Goal: Navigation & Orientation: Find specific page/section

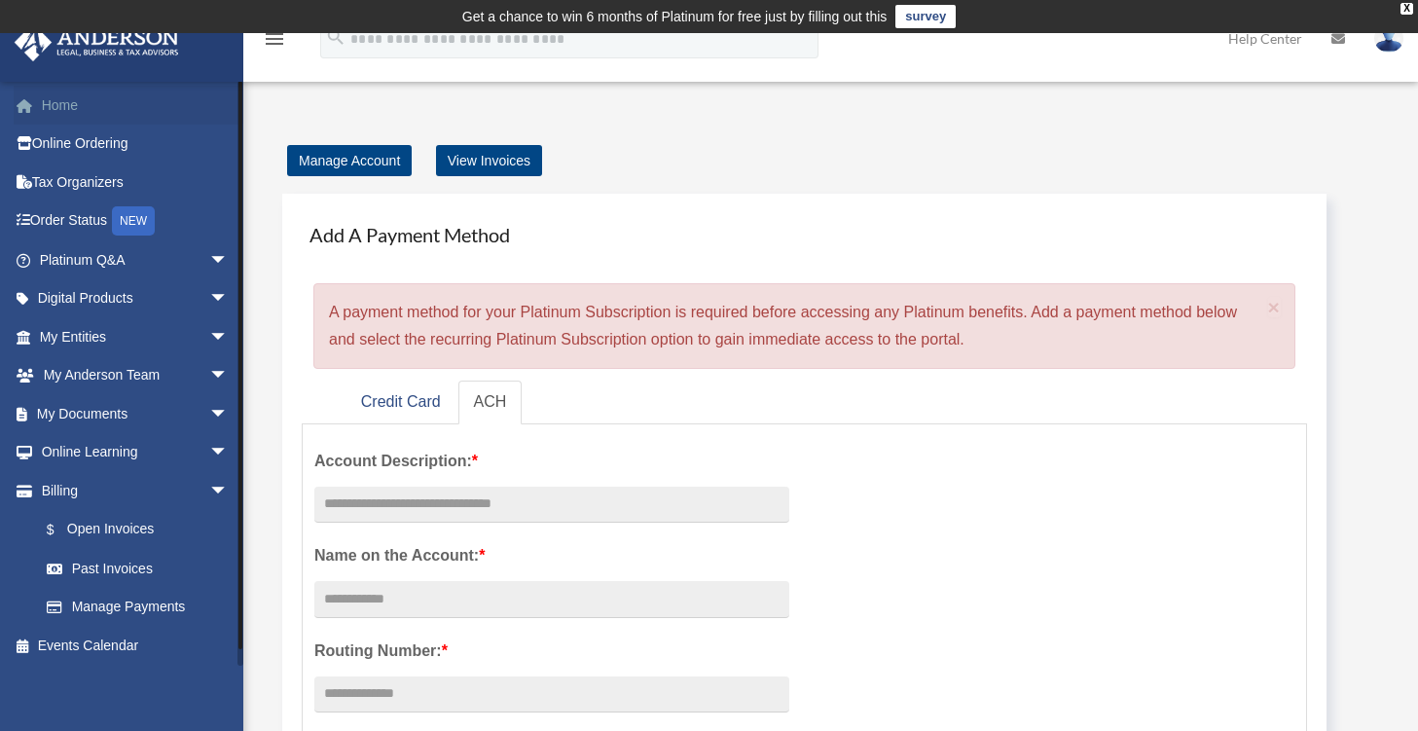
click at [63, 101] on link "Home" at bounding box center [136, 105] width 244 height 39
click at [91, 38] on img at bounding box center [97, 42] width 176 height 38
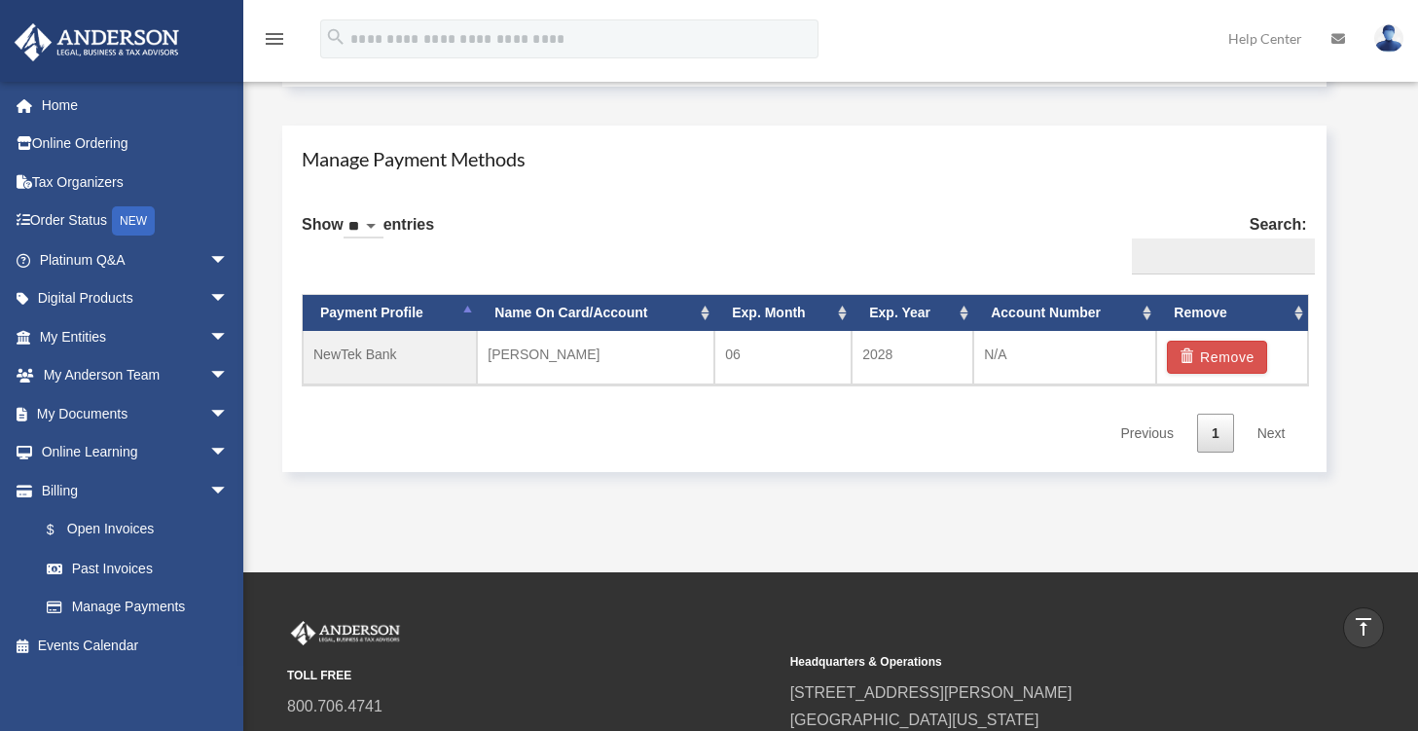
scroll to position [1110, 0]
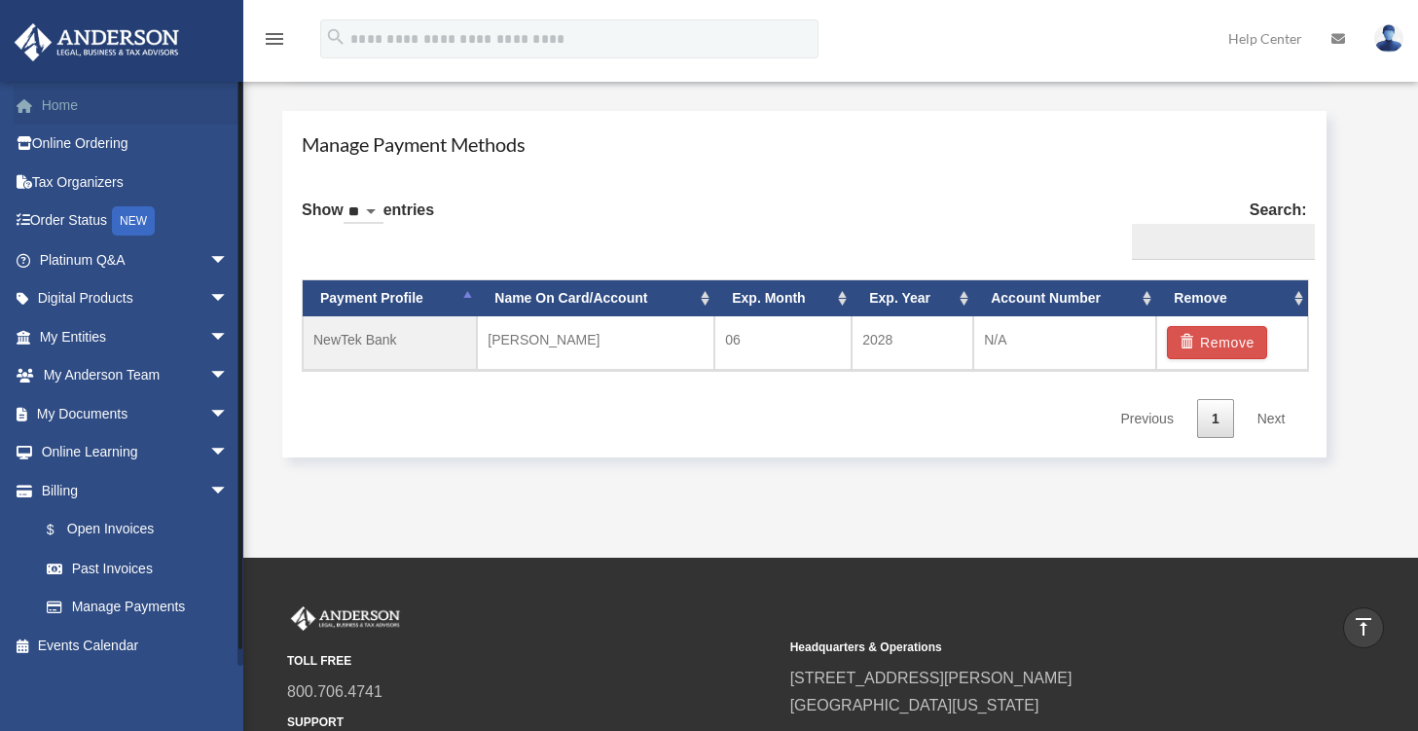
click at [66, 104] on link "Home" at bounding box center [136, 105] width 244 height 39
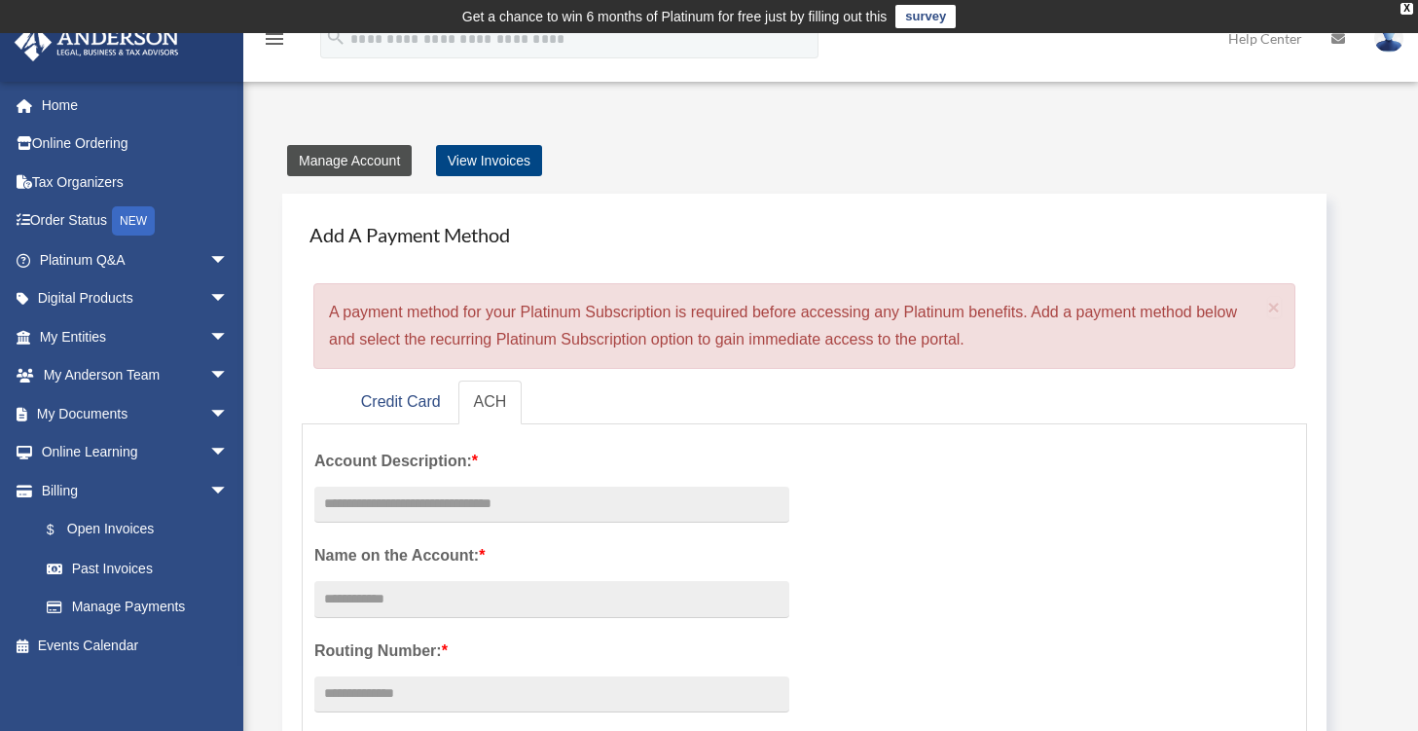
click at [324, 159] on link "Manage Account" at bounding box center [349, 160] width 125 height 31
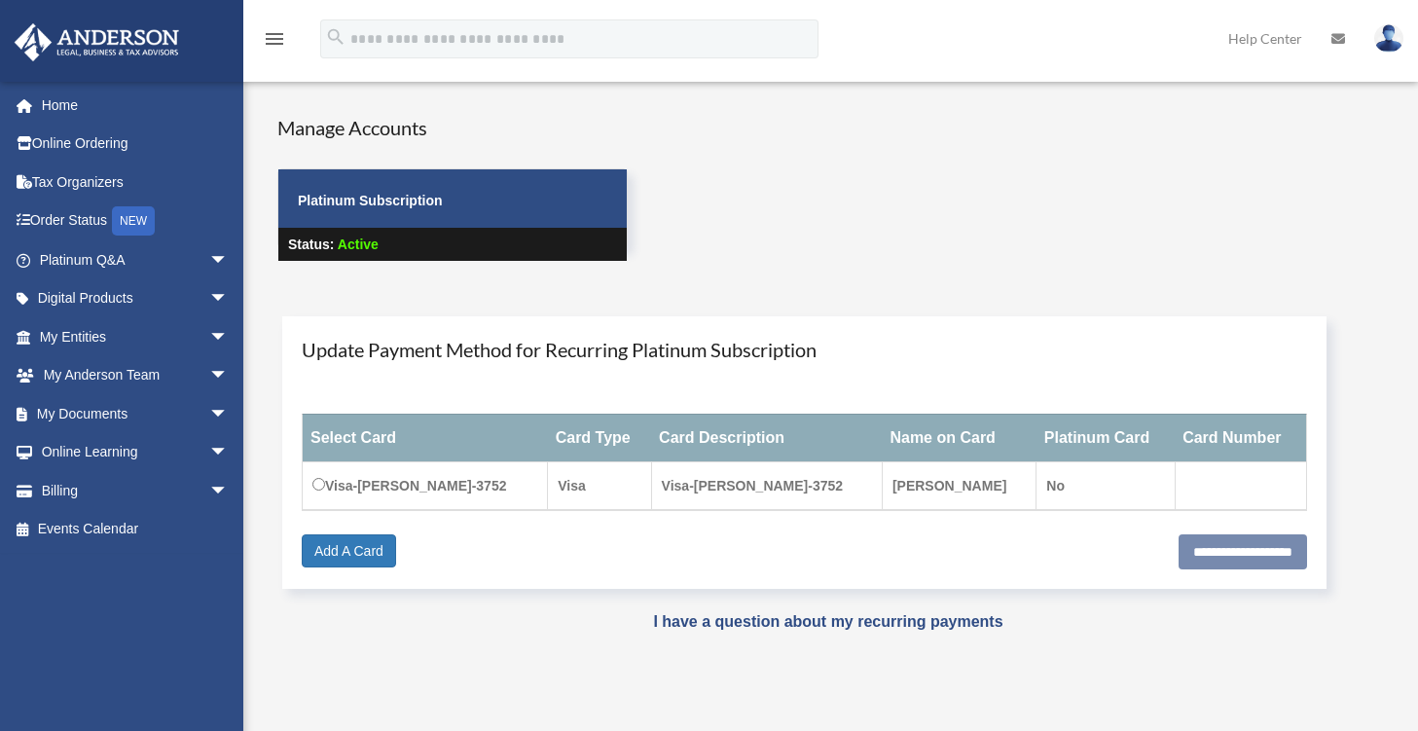
click at [270, 42] on icon "menu" at bounding box center [274, 38] width 23 height 23
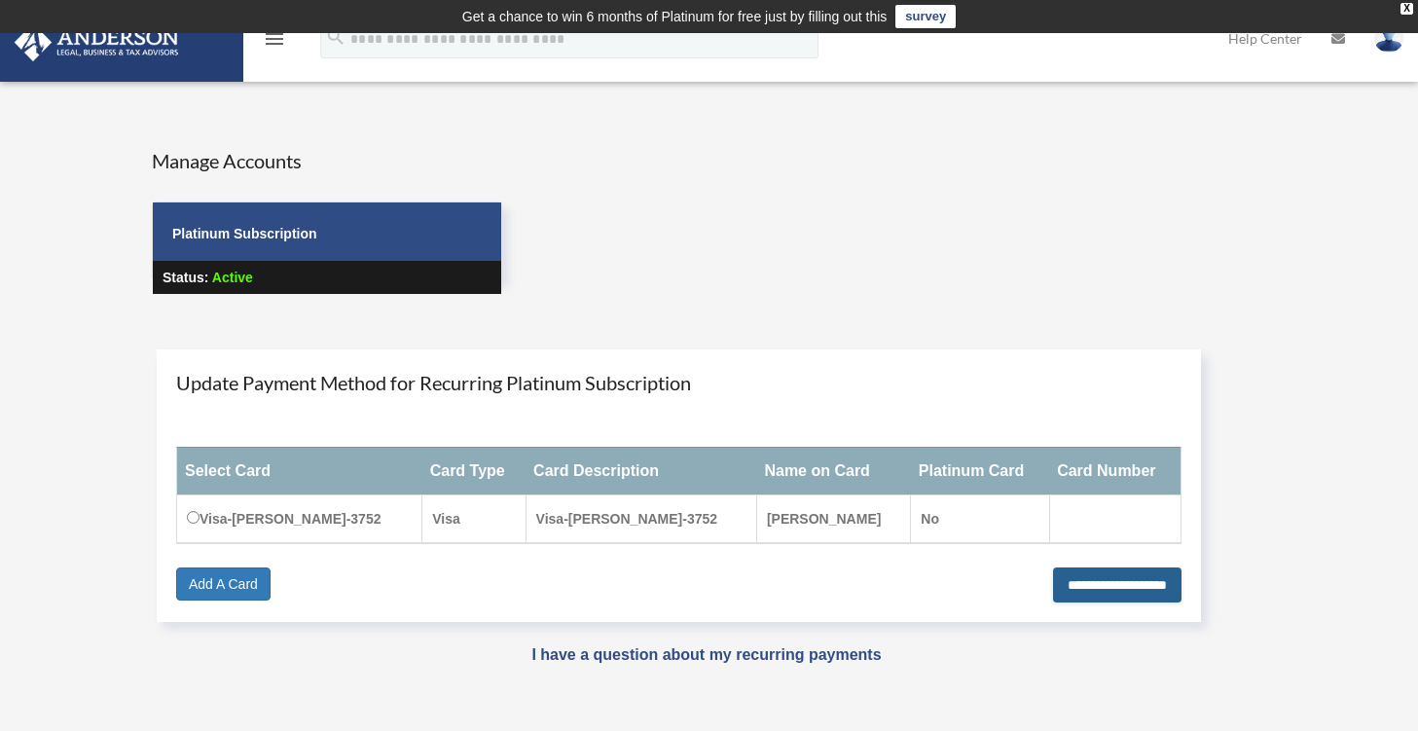
click at [1053, 581] on input "**********" at bounding box center [1117, 584] width 128 height 35
type input "**********"
click at [98, 37] on img at bounding box center [97, 42] width 176 height 38
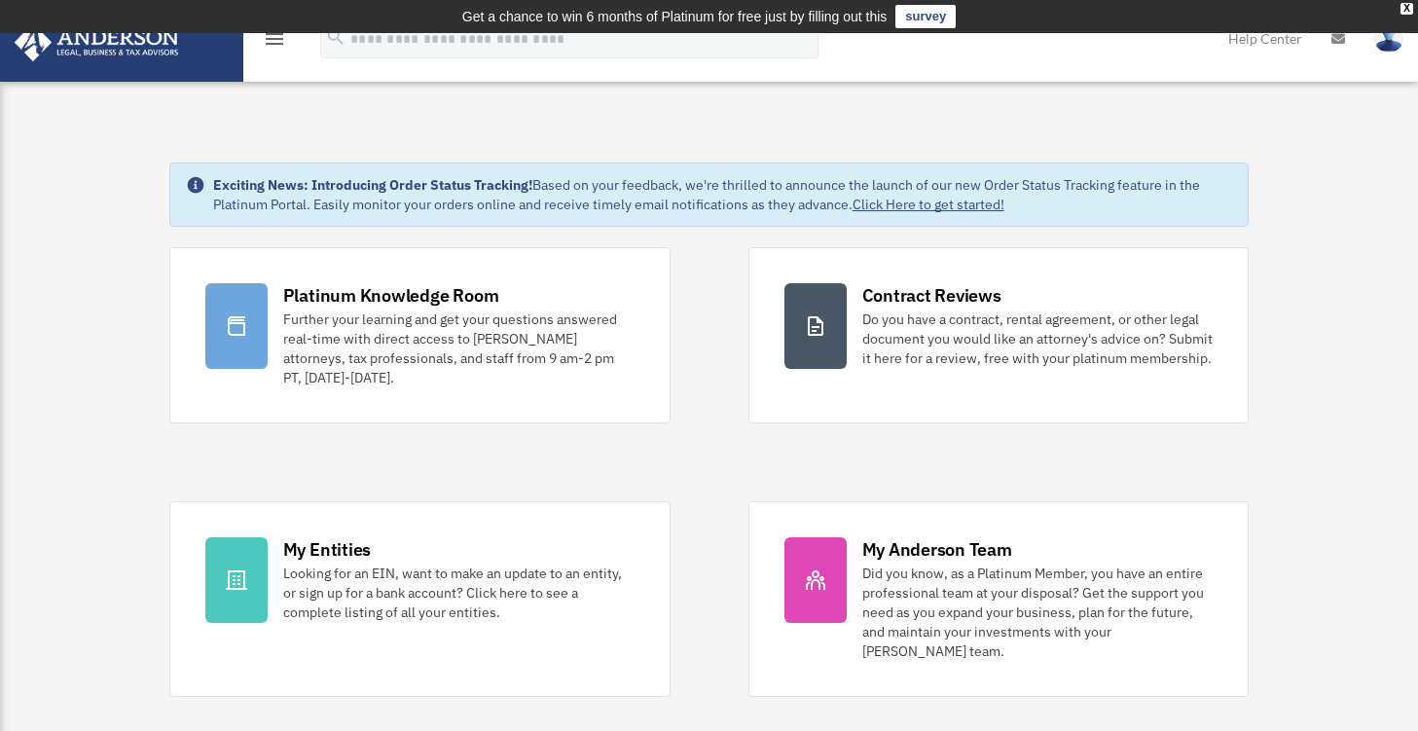
click at [73, 53] on img at bounding box center [97, 42] width 176 height 38
click at [272, 44] on icon "menu" at bounding box center [274, 38] width 23 height 23
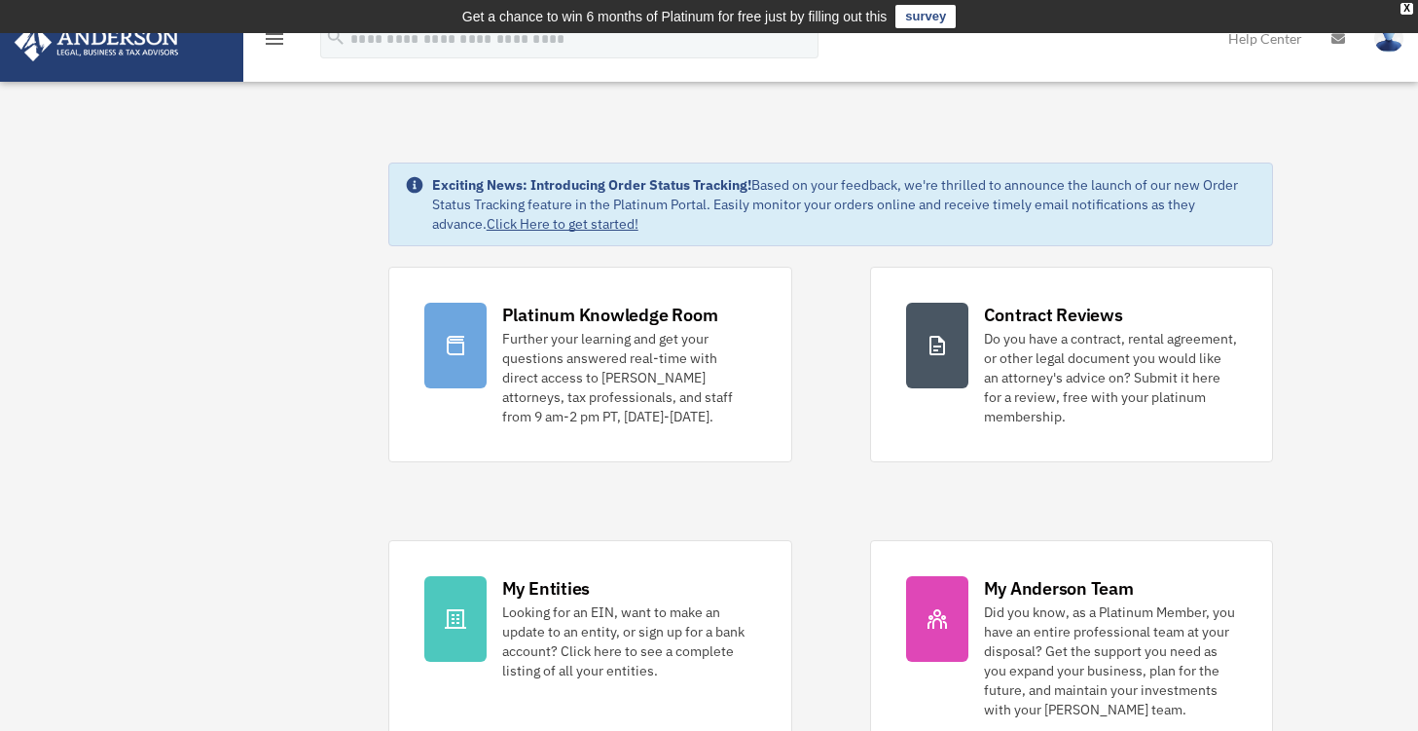
click at [272, 44] on icon "menu" at bounding box center [274, 38] width 23 height 23
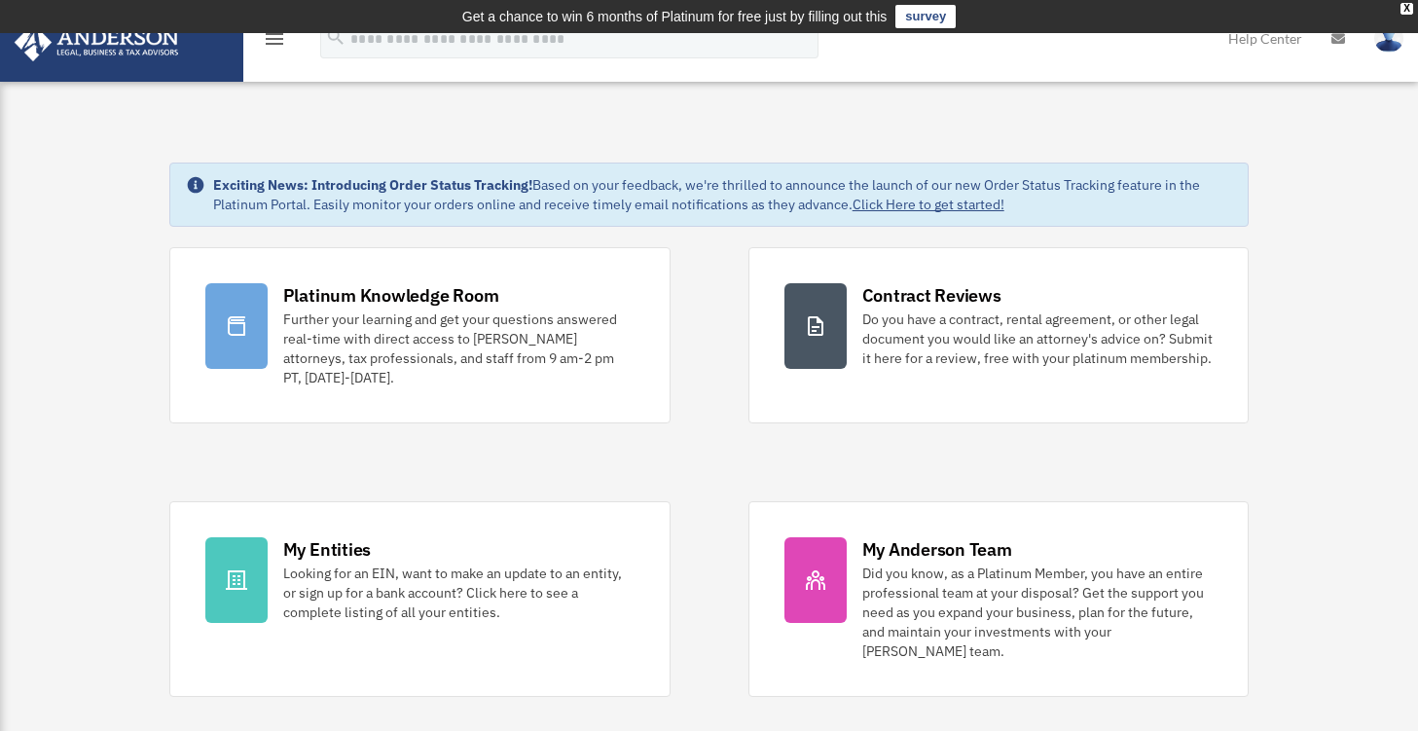
click at [272, 44] on icon "menu" at bounding box center [274, 38] width 23 height 23
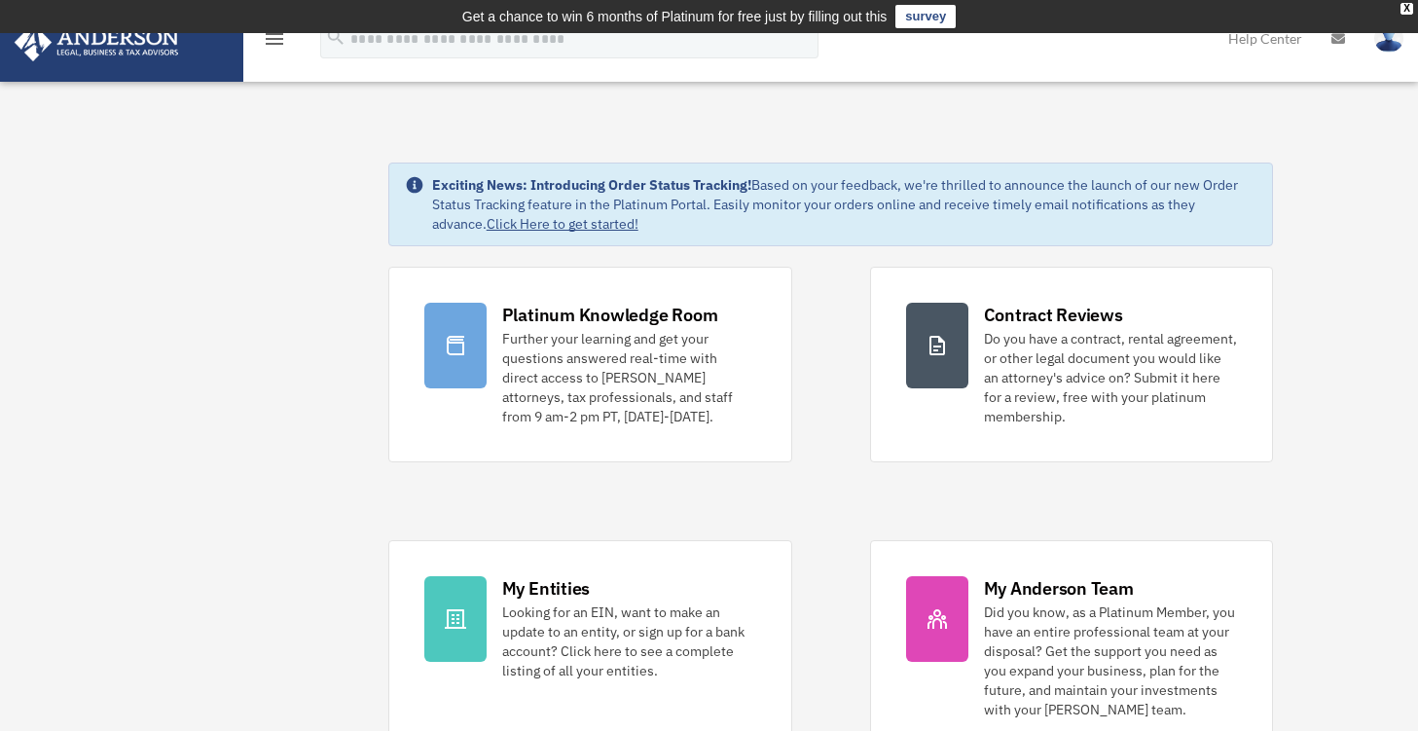
click at [272, 44] on icon "menu" at bounding box center [274, 38] width 23 height 23
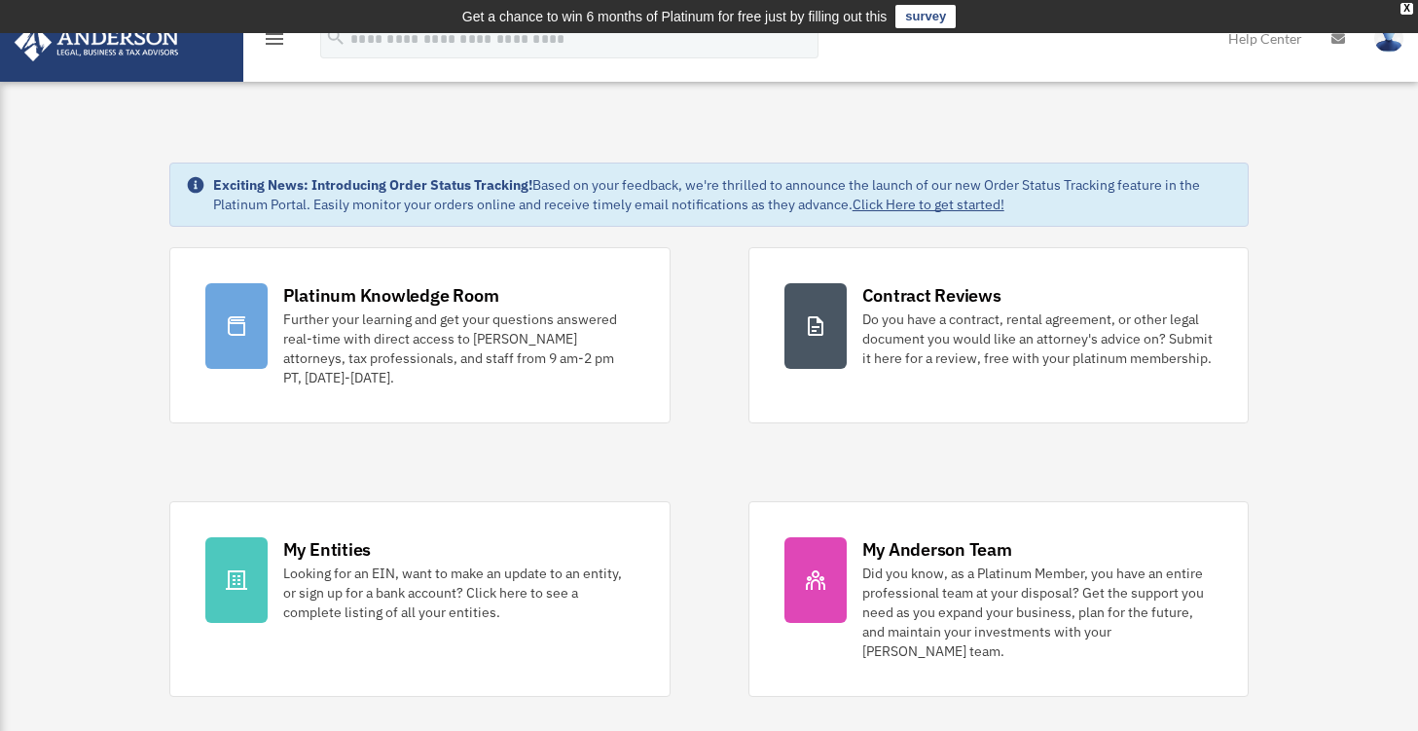
click at [272, 44] on icon "menu" at bounding box center [274, 38] width 23 height 23
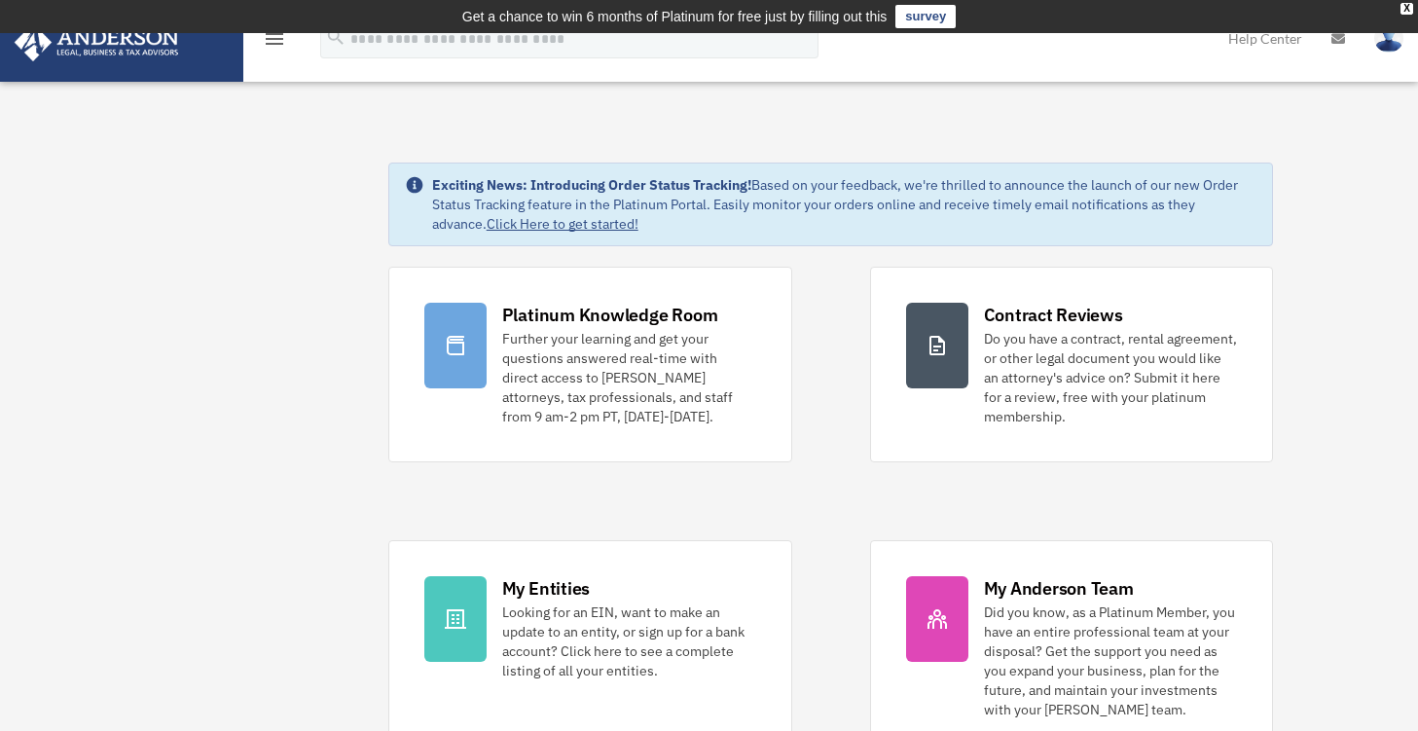
click at [272, 44] on icon "menu" at bounding box center [274, 38] width 23 height 23
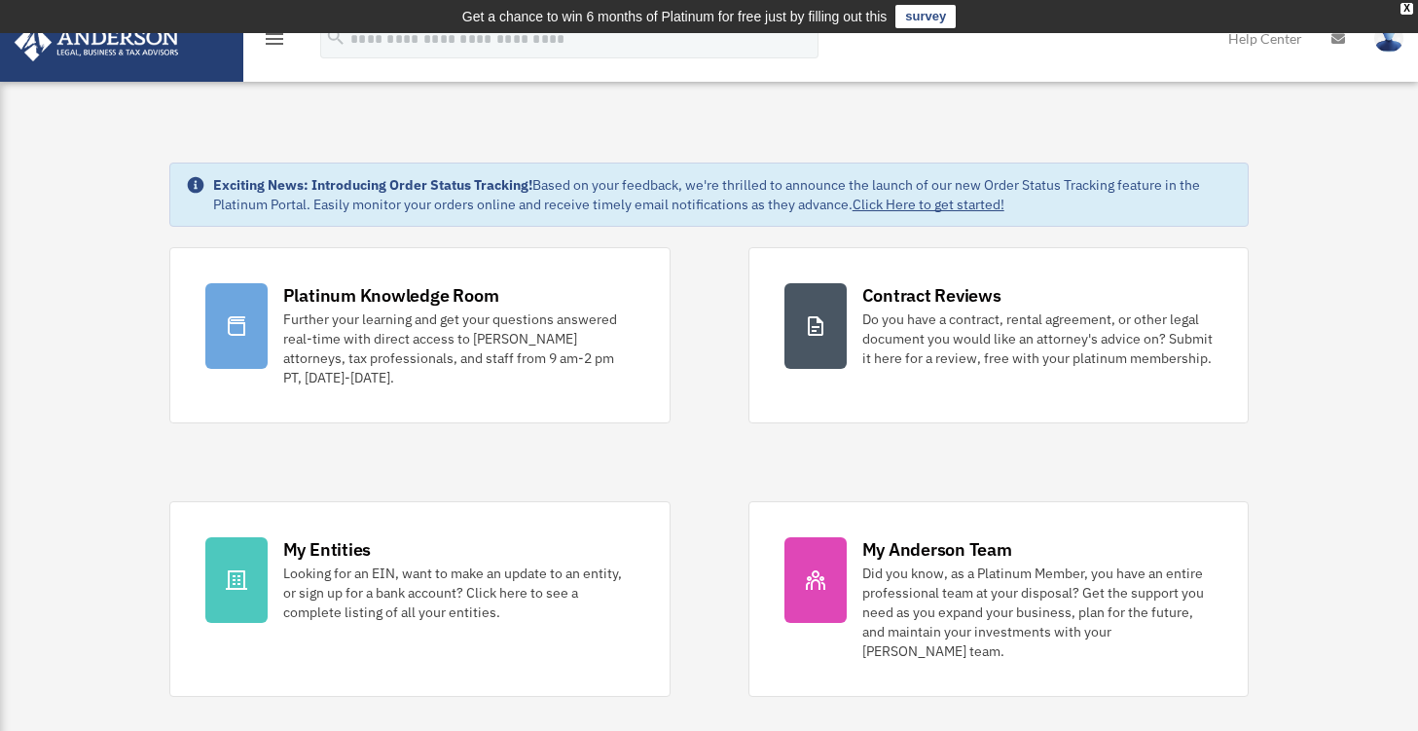
click at [271, 40] on icon "menu" at bounding box center [274, 38] width 23 height 23
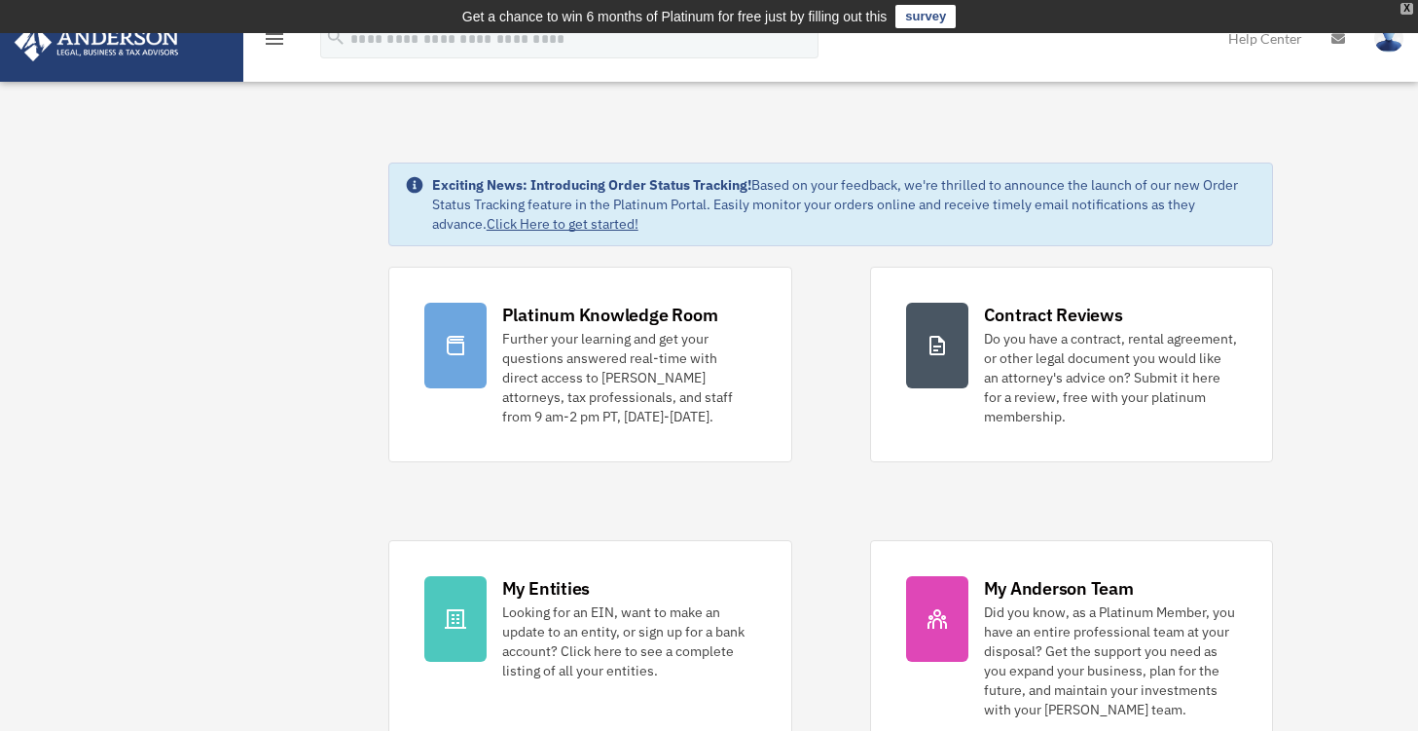
click at [1405, 11] on div "X" at bounding box center [1407, 9] width 13 height 12
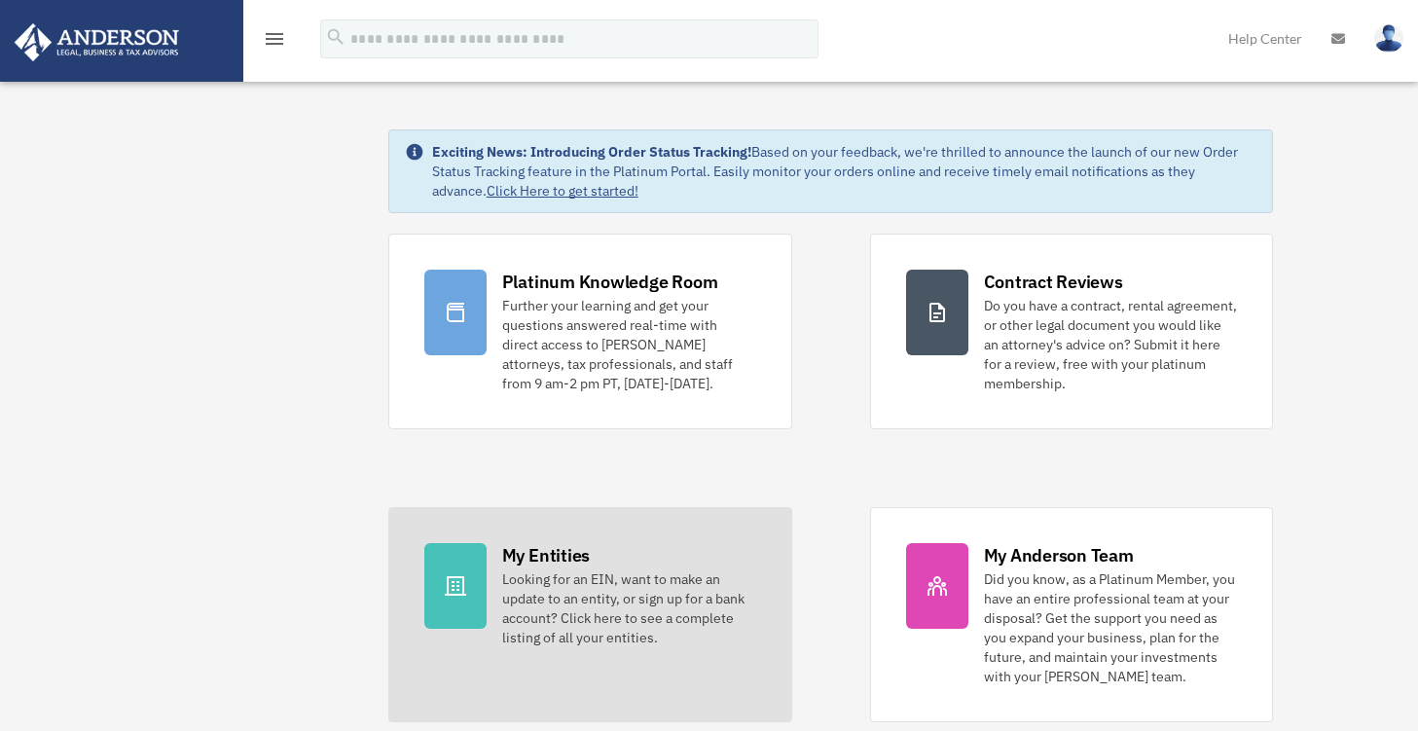
click at [533, 551] on div "My Entities" at bounding box center [546, 555] width 88 height 24
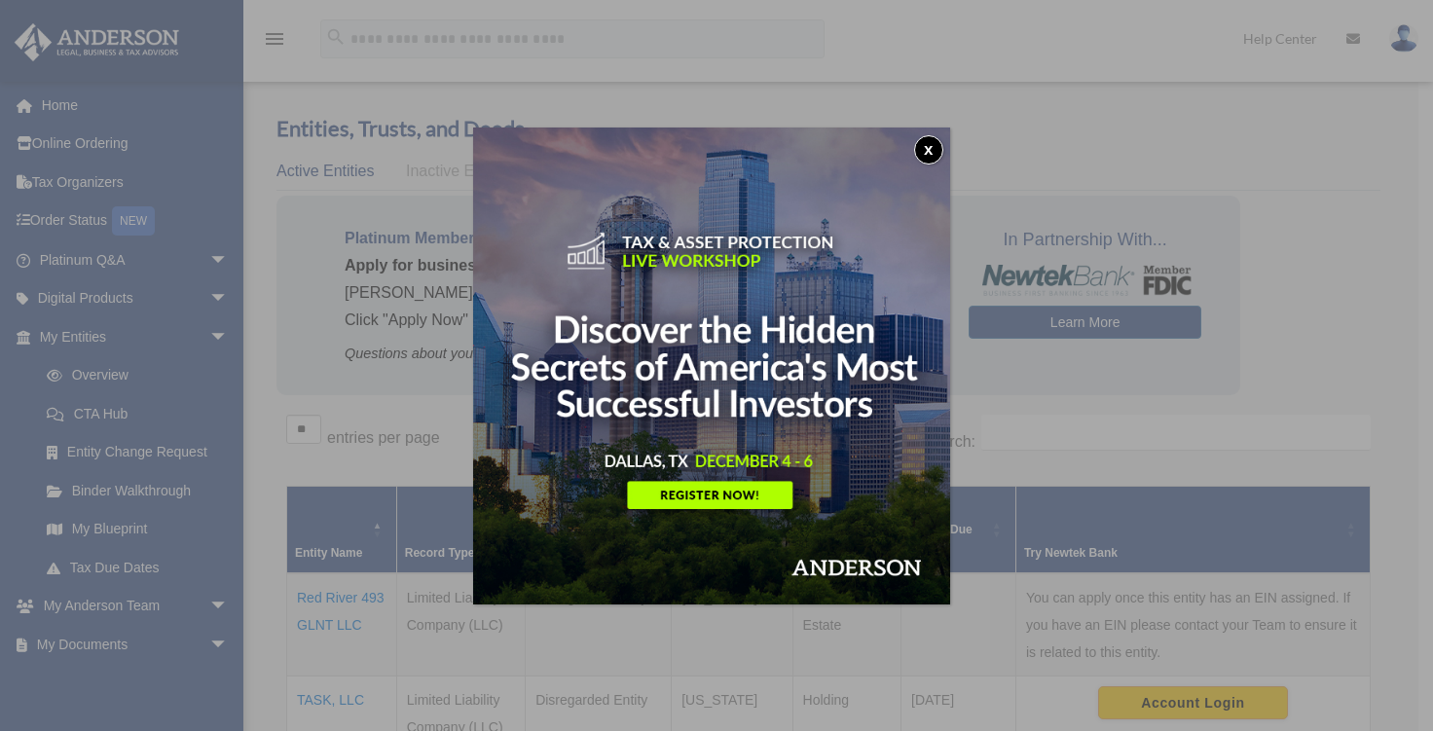
click at [935, 153] on button "x" at bounding box center [928, 149] width 29 height 29
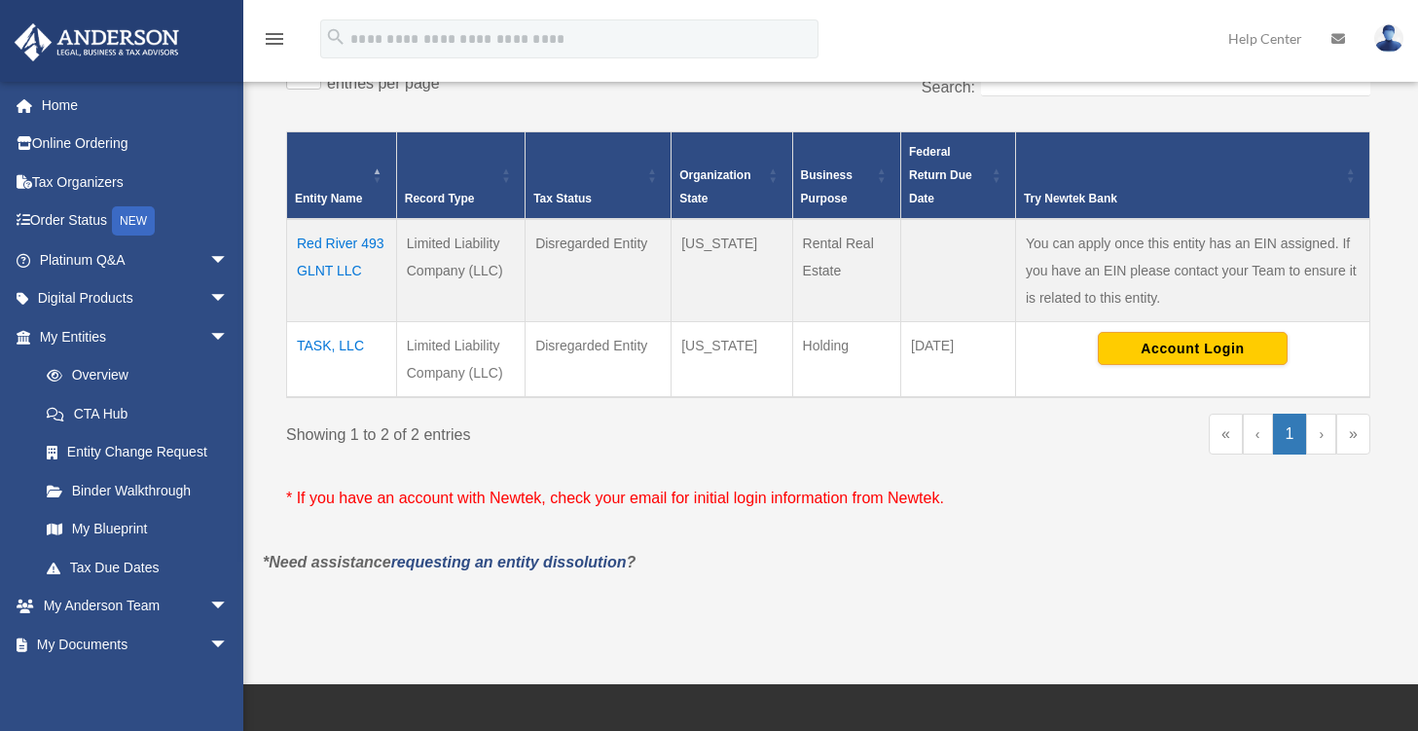
scroll to position [354, 0]
click at [1140, 344] on button "Account Login" at bounding box center [1193, 348] width 190 height 33
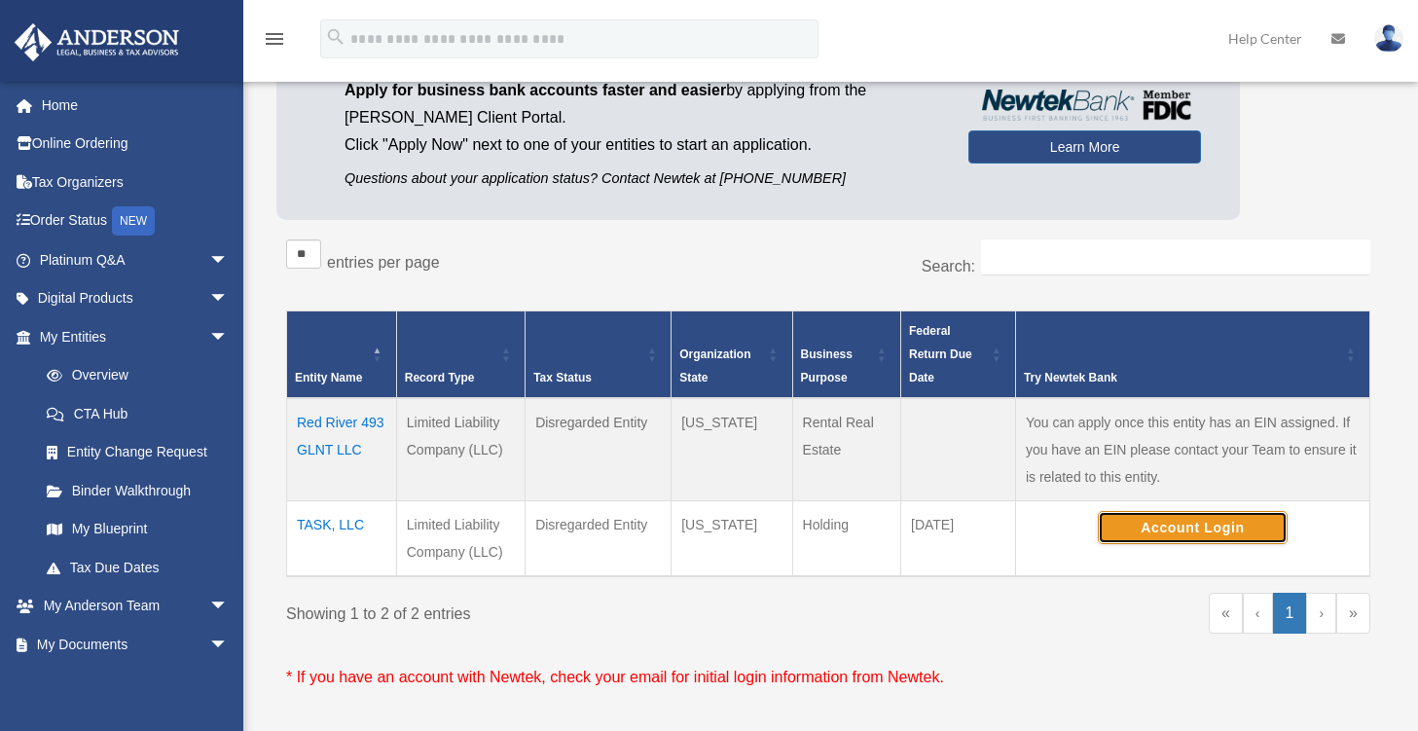
scroll to position [0, 0]
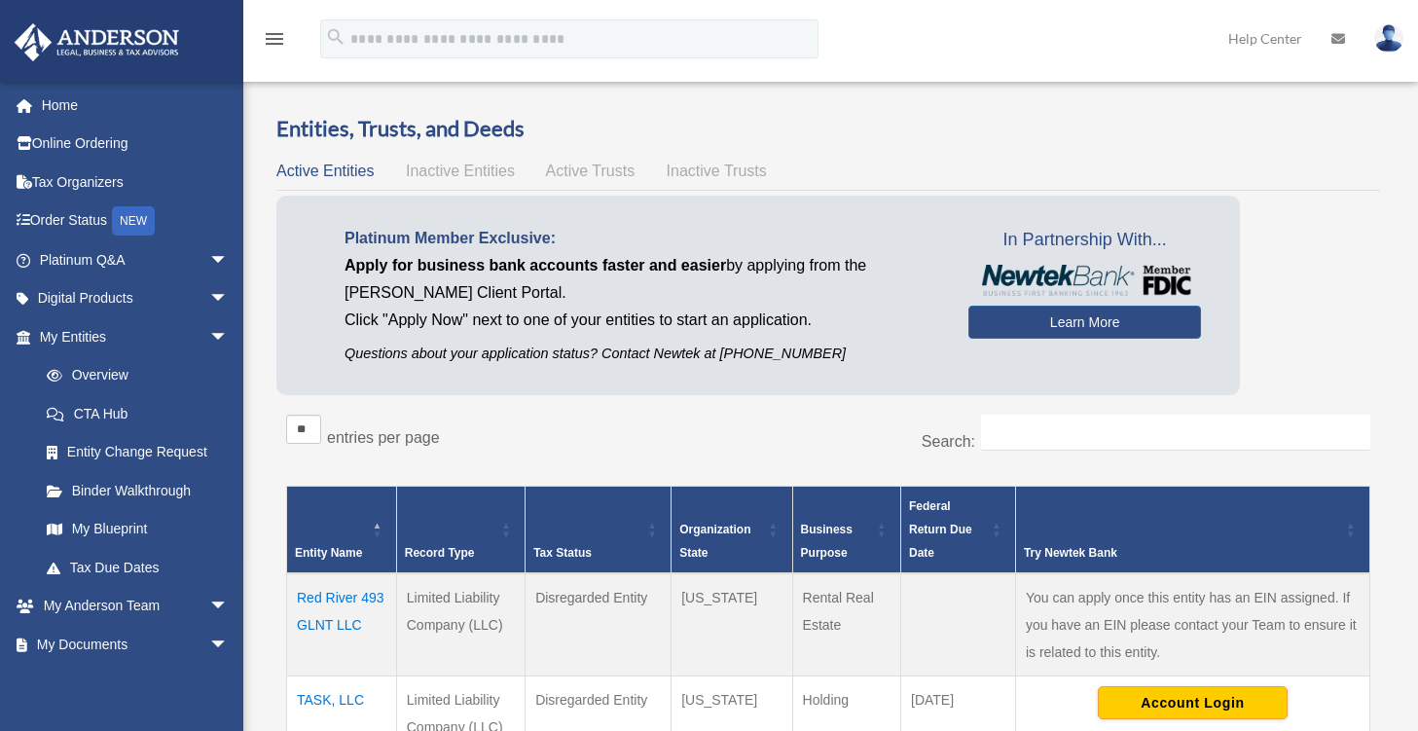
click at [1385, 32] on img at bounding box center [1388, 38] width 29 height 28
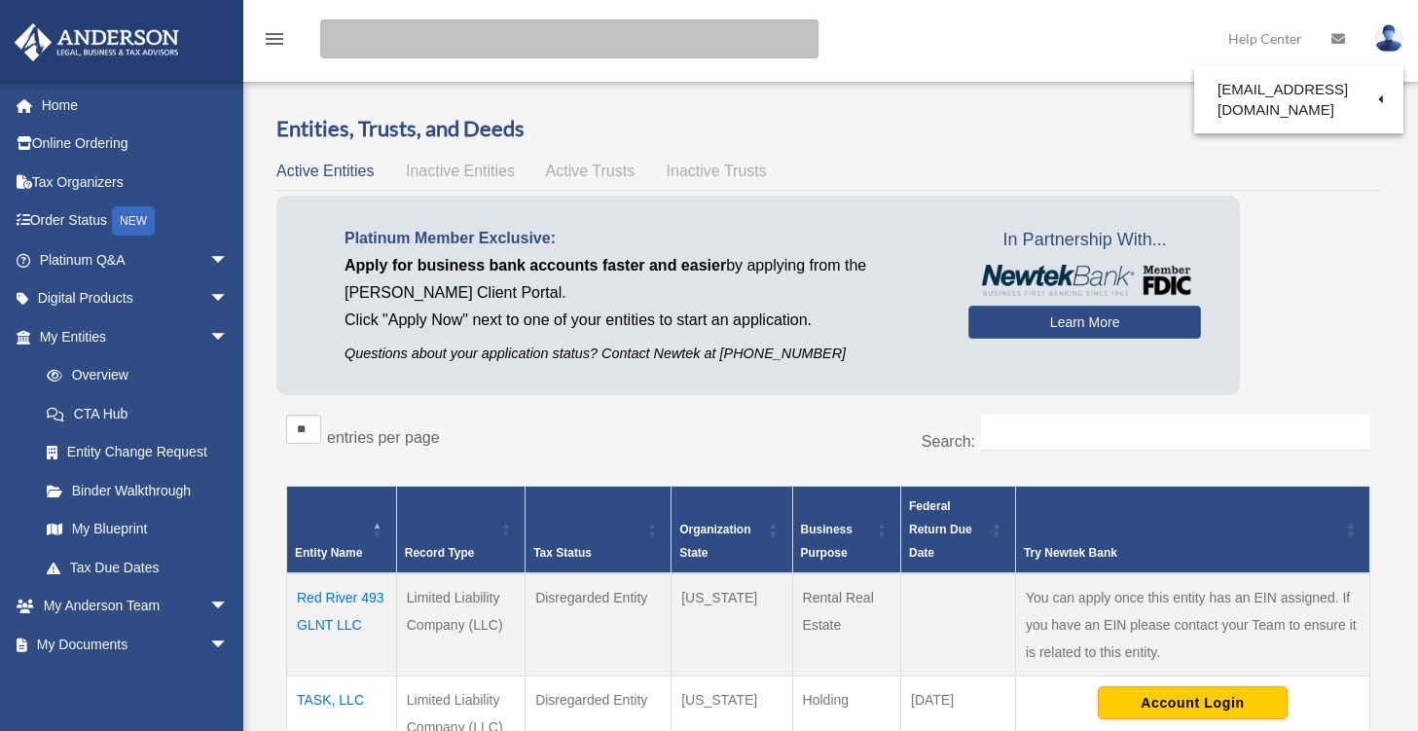
click at [549, 55] on input "search" at bounding box center [569, 38] width 498 height 39
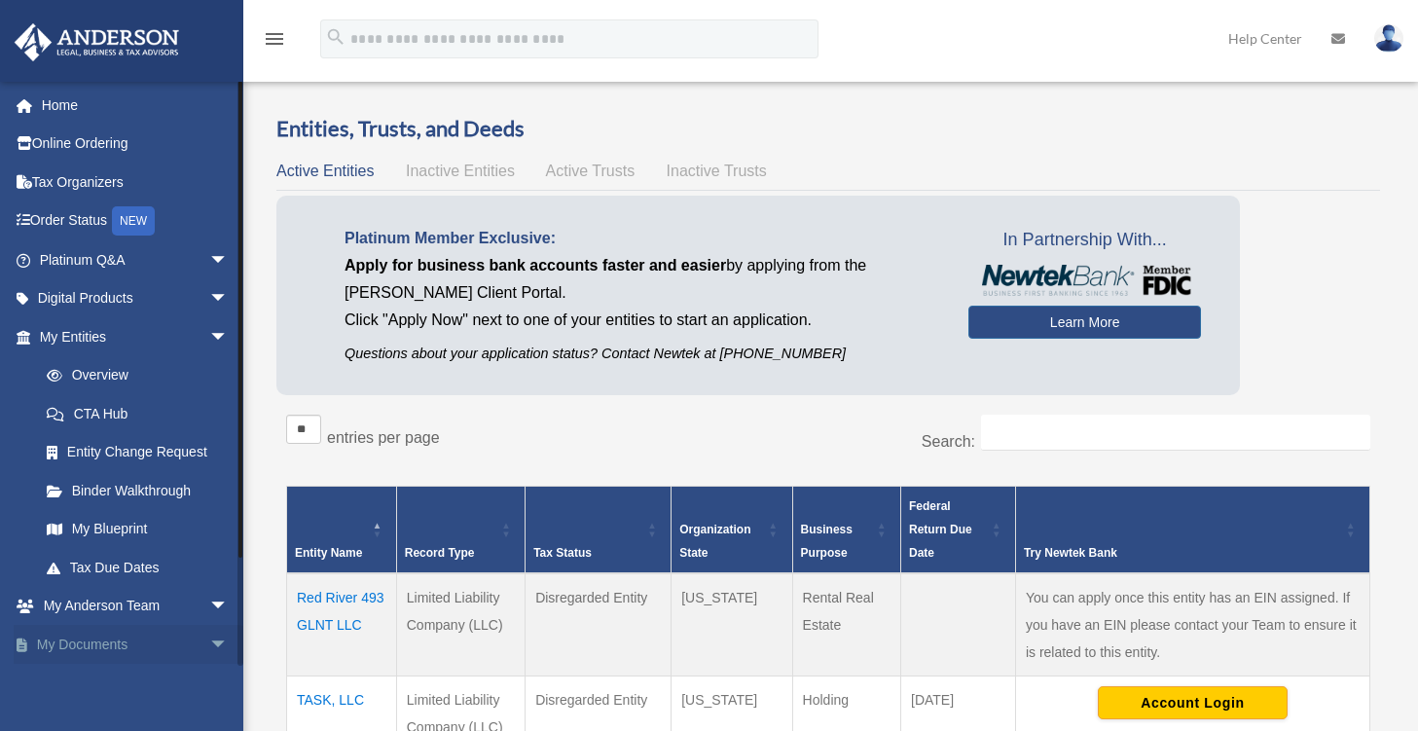
click at [91, 646] on link "My Documents arrow_drop_down" at bounding box center [136, 644] width 244 height 39
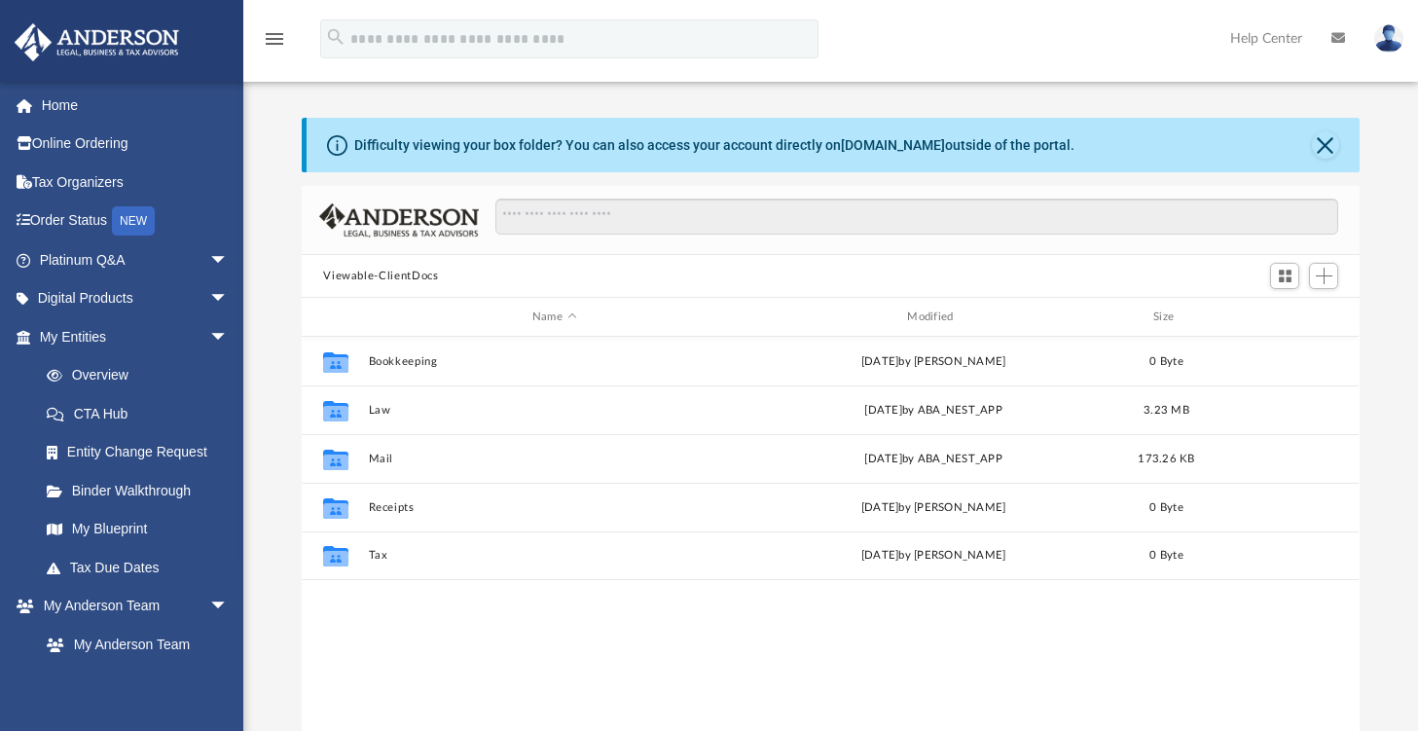
scroll to position [427, 1042]
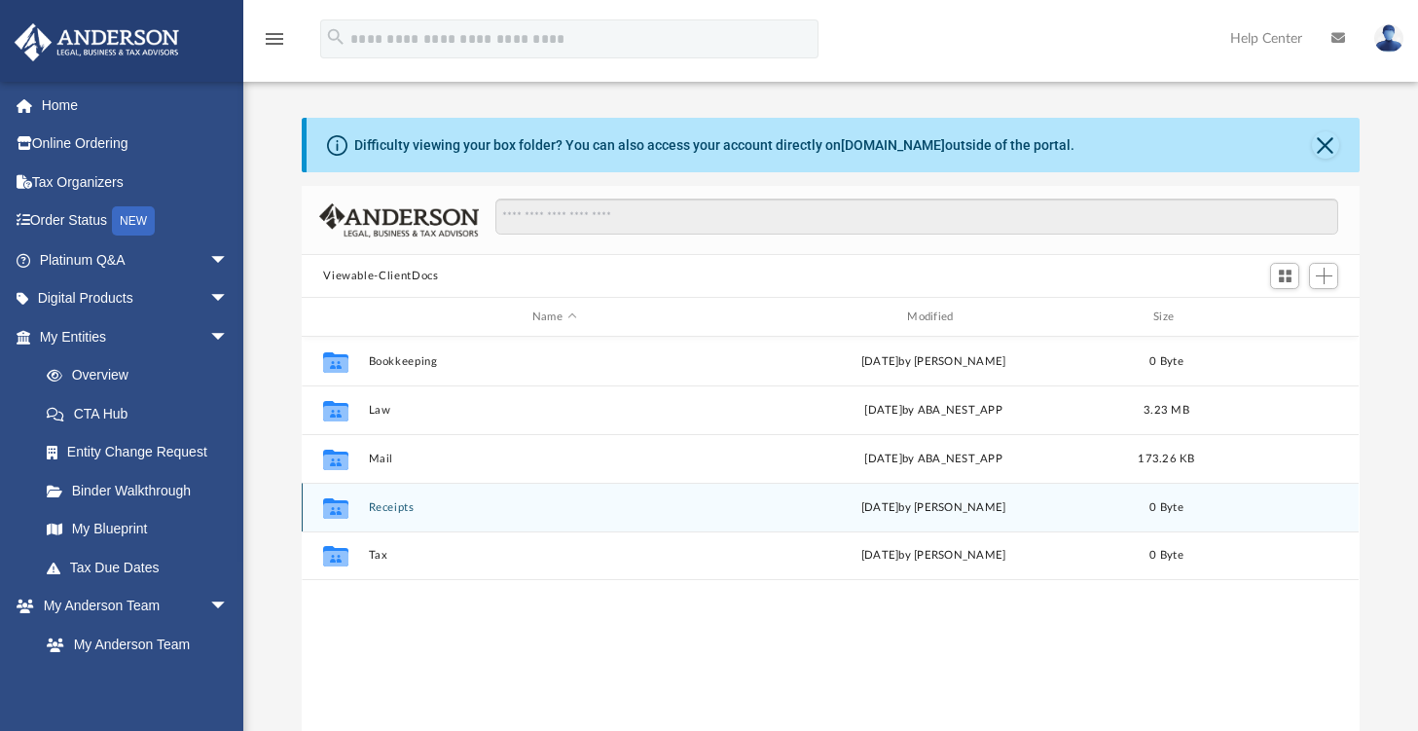
click at [409, 498] on div "Collaborated Folder Receipts [DATE] by [PERSON_NAME] 0 Byte" at bounding box center [830, 507] width 1057 height 49
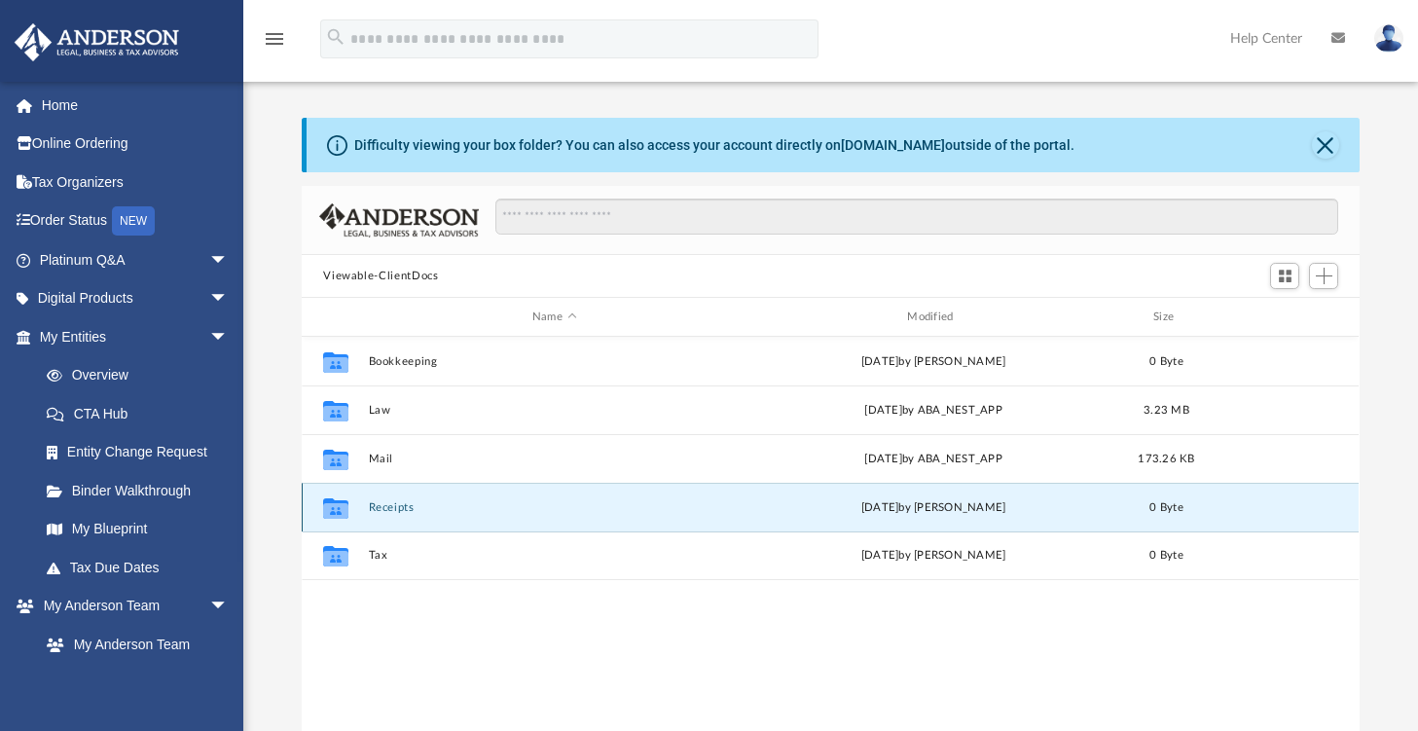
click at [409, 498] on div "Collaborated Folder Receipts [DATE] by [PERSON_NAME] 0 Byte" at bounding box center [830, 507] width 1057 height 49
click at [342, 499] on icon "grid" at bounding box center [335, 507] width 25 height 20
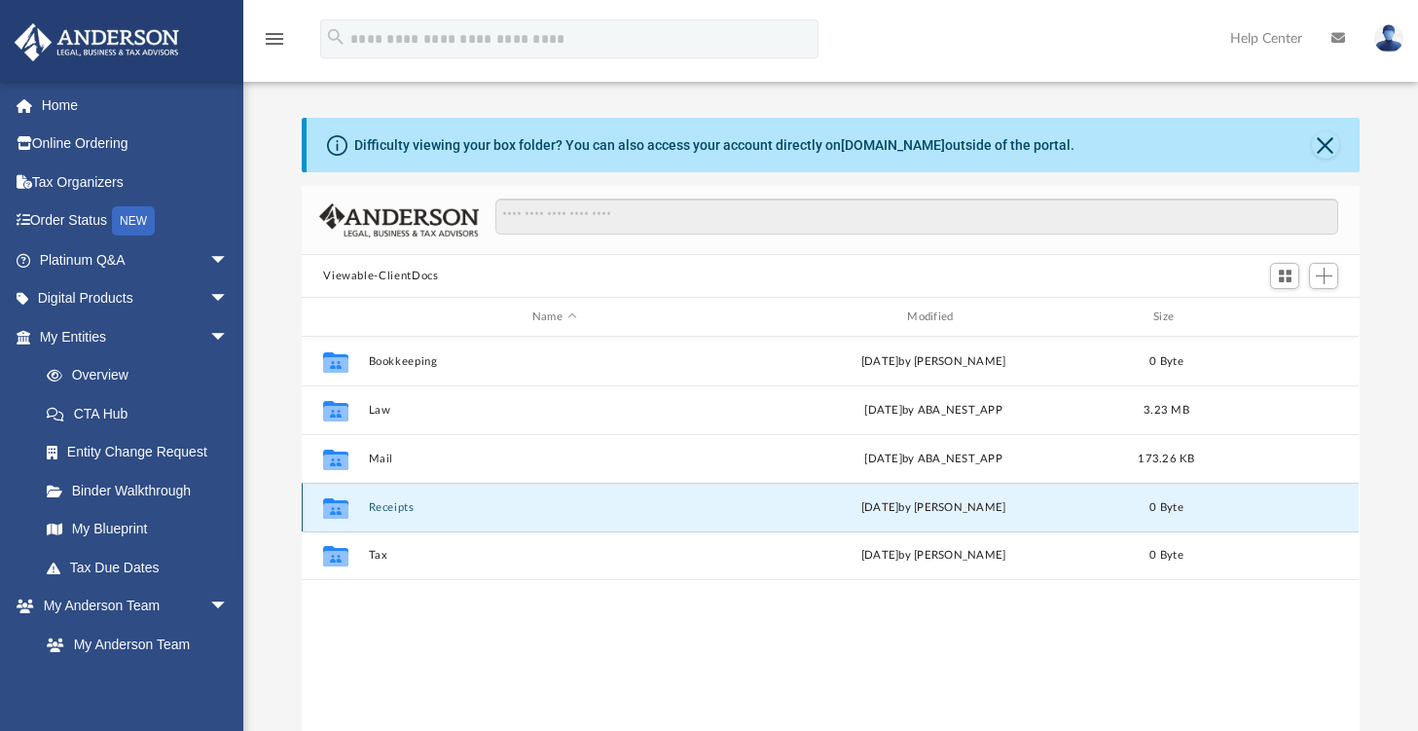
click at [342, 499] on icon "grid" at bounding box center [335, 507] width 25 height 20
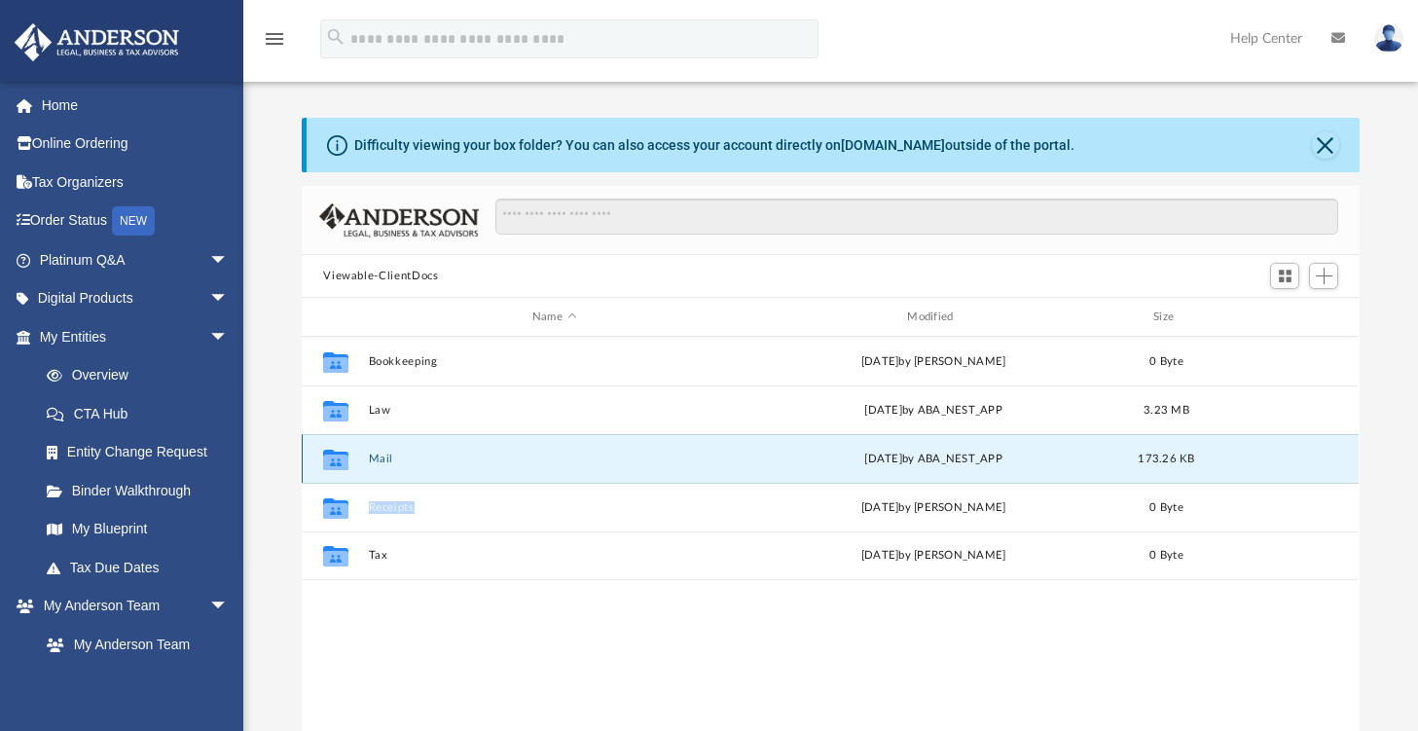
click at [370, 457] on button "Mail" at bounding box center [554, 459] width 371 height 13
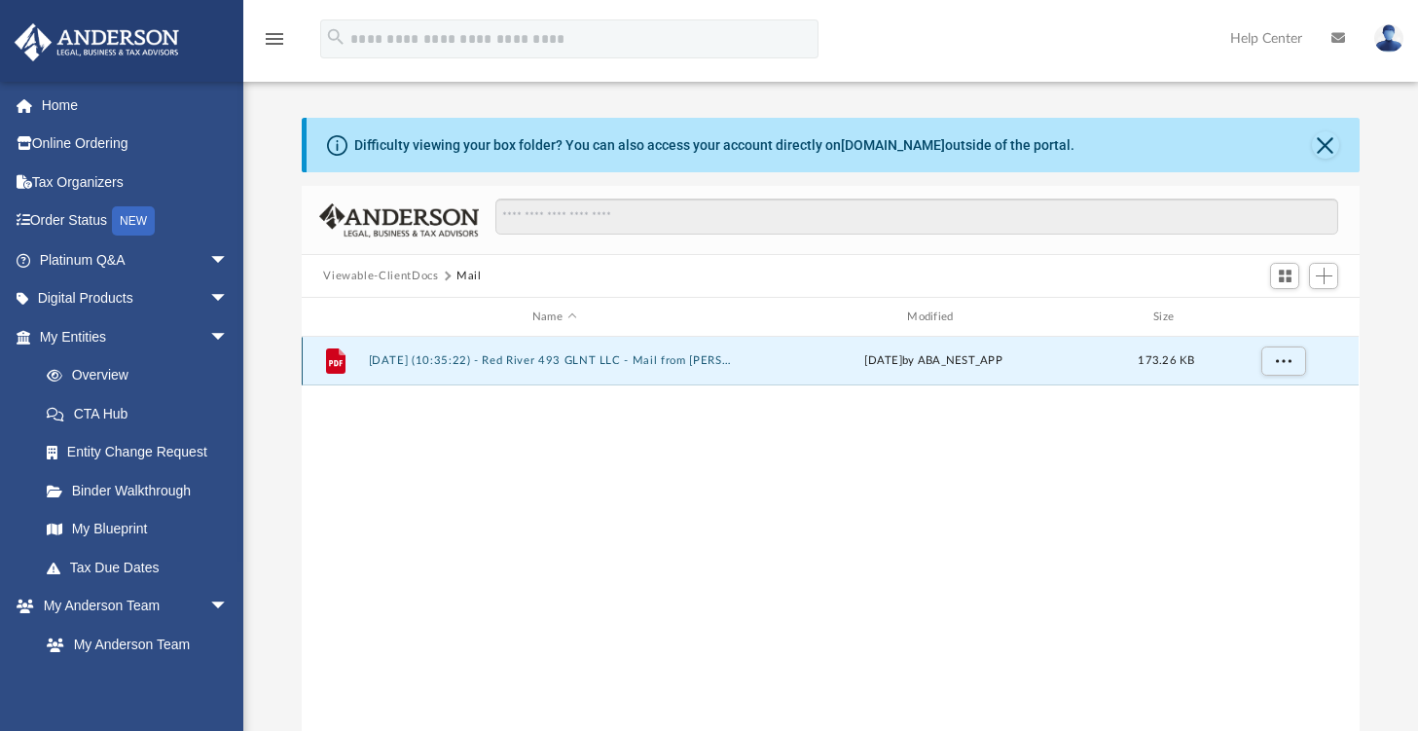
click at [396, 361] on button "[DATE] (10:35:22) - Red River 493 GLNT LLC - Mail from [PERSON_NAME].pdf" at bounding box center [554, 360] width 371 height 13
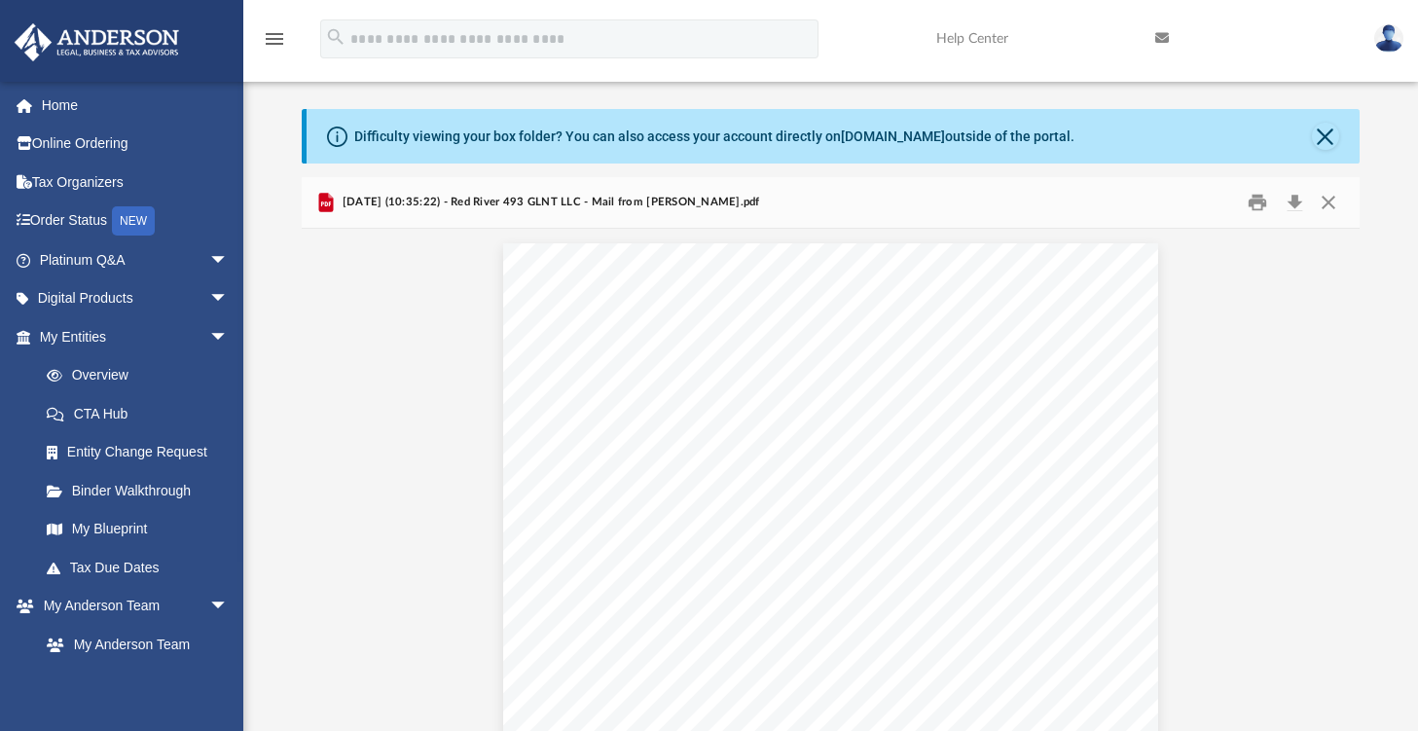
click at [1396, 38] on img at bounding box center [1388, 38] width 29 height 28
click at [1371, 49] on link at bounding box center [1389, 38] width 58 height 86
click at [1395, 37] on img at bounding box center [1388, 38] width 29 height 28
click at [1395, 35] on img at bounding box center [1388, 38] width 29 height 28
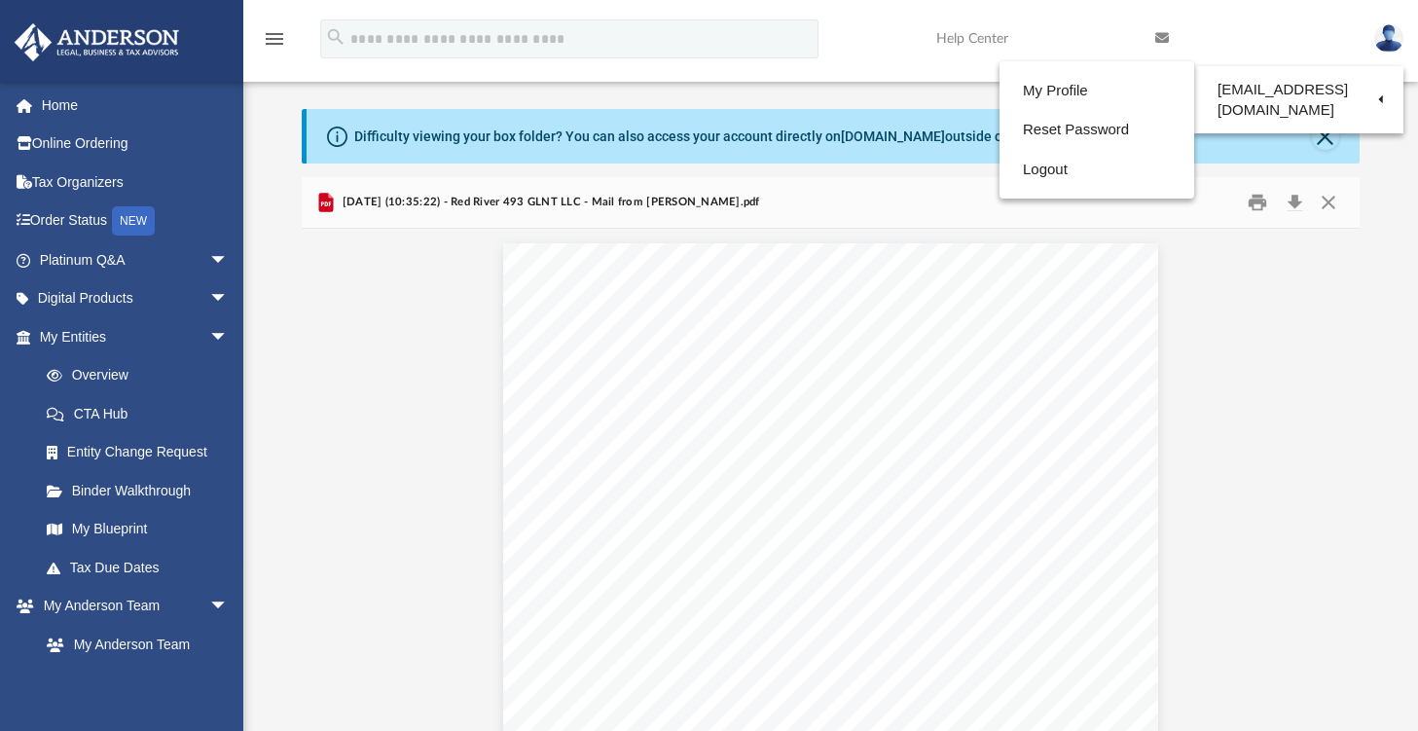
click at [1049, 190] on ul "My Profile Reset Password Logout" at bounding box center [1097, 130] width 195 height 138
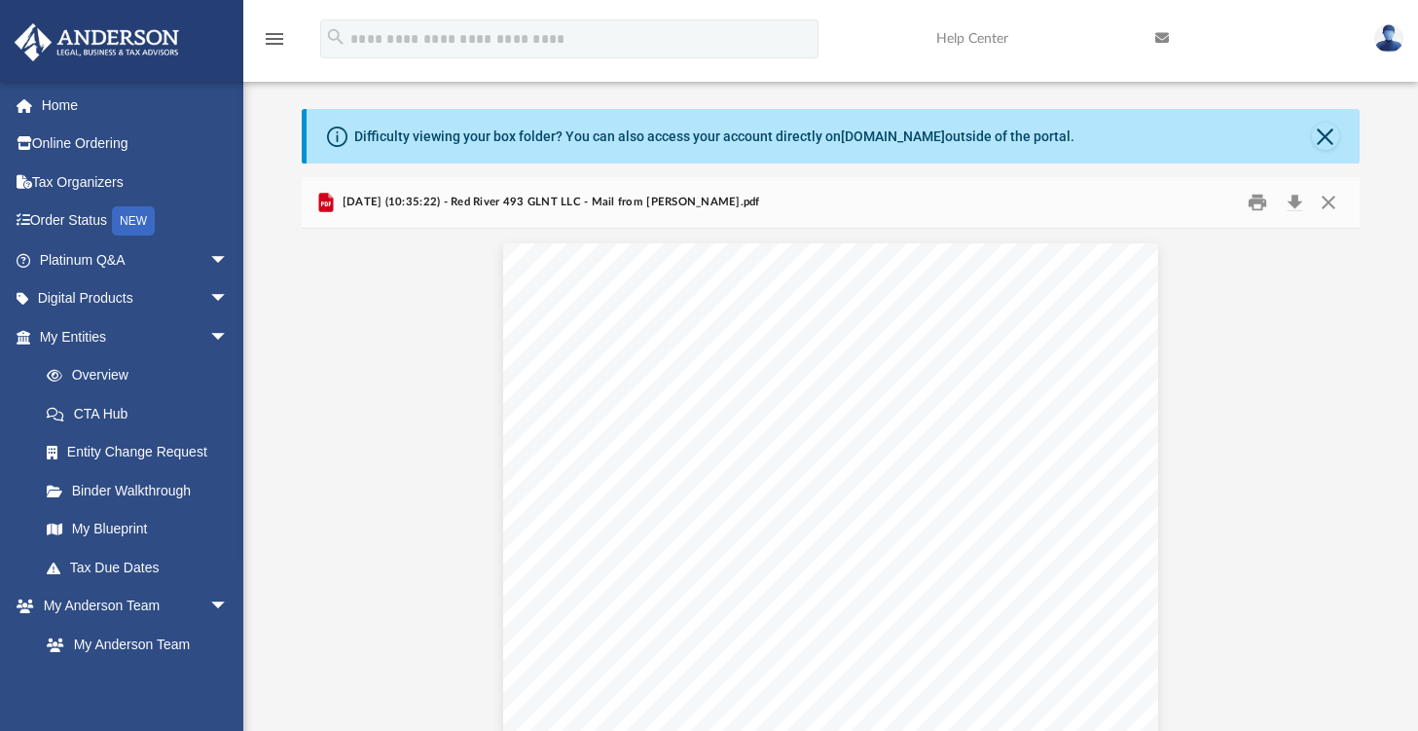
click at [1394, 27] on img at bounding box center [1388, 38] width 29 height 28
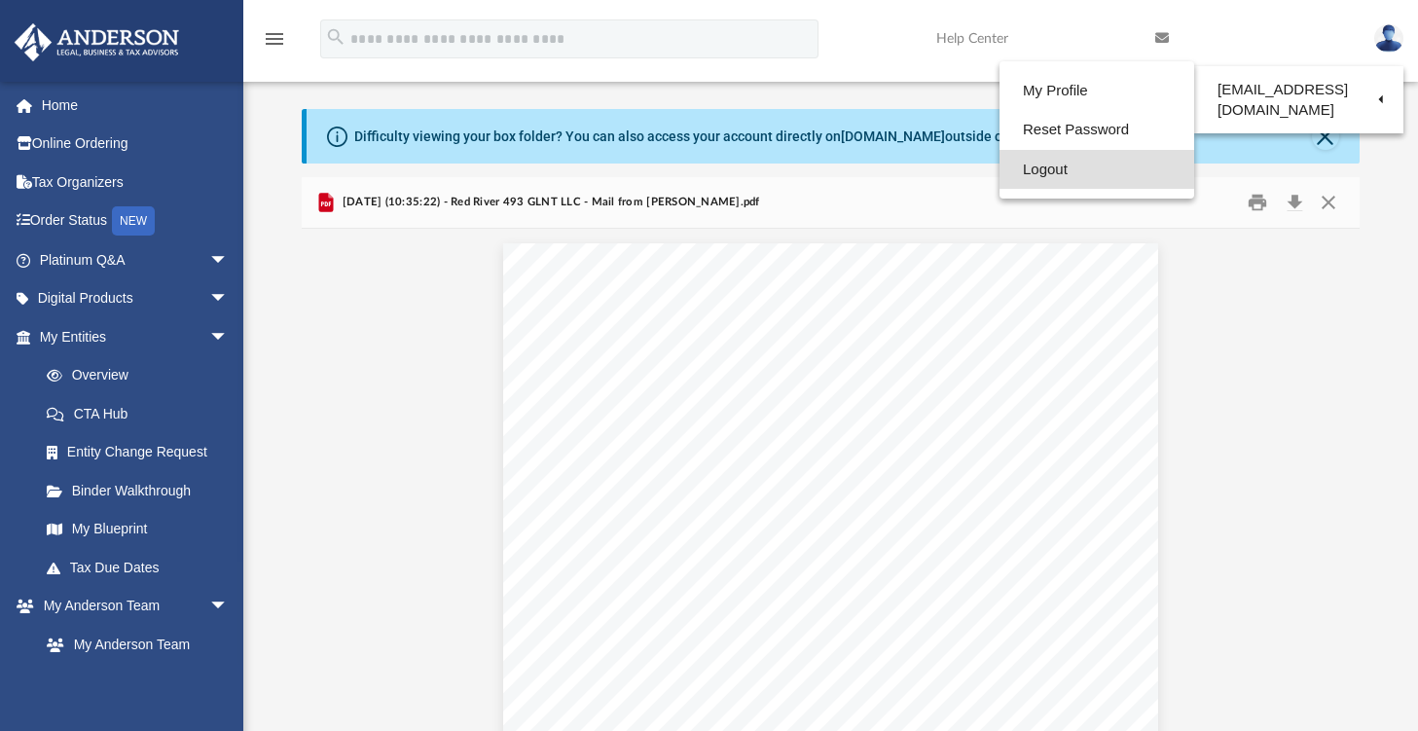
click at [1060, 169] on link "Logout" at bounding box center [1097, 170] width 195 height 40
